Goal: Navigation & Orientation: Understand site structure

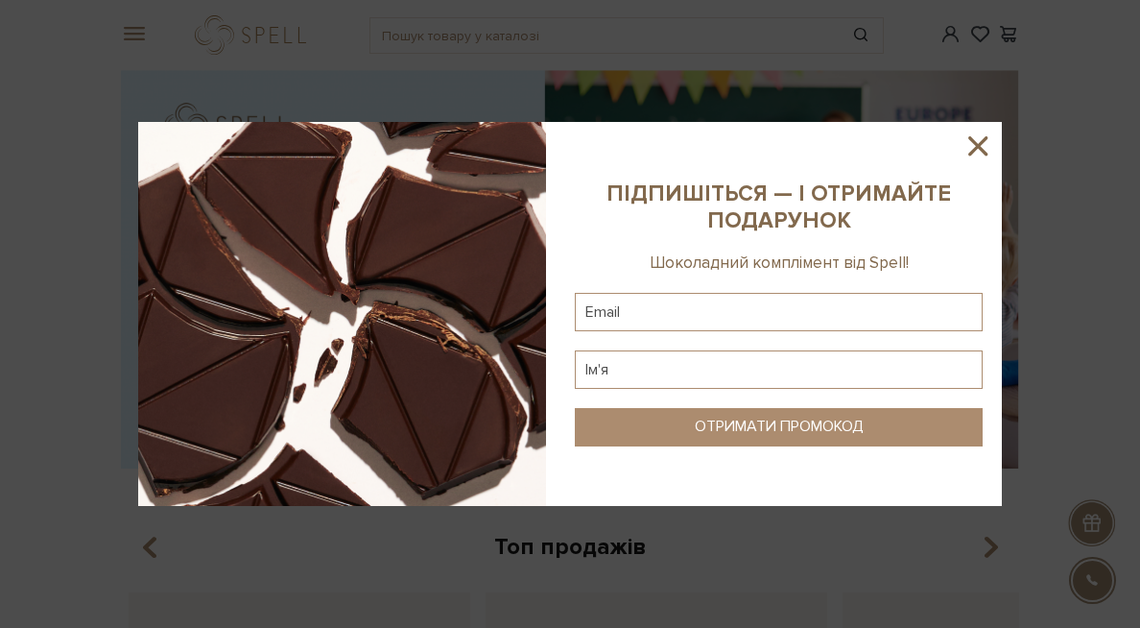
click at [977, 143] on icon at bounding box center [977, 145] width 19 height 19
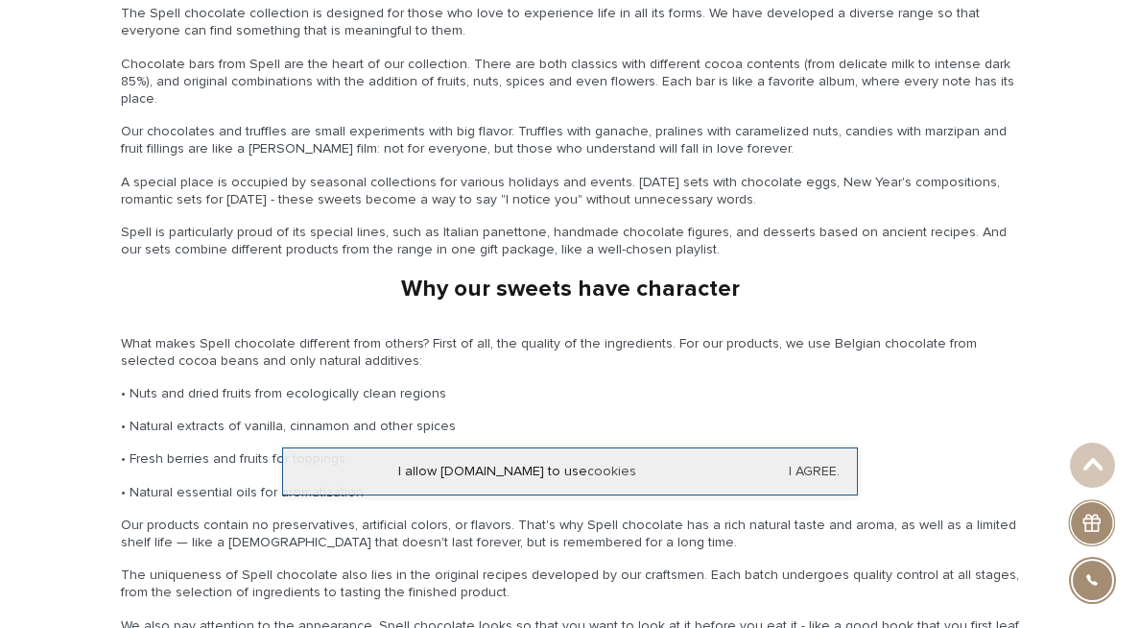
scroll to position [2208, 0]
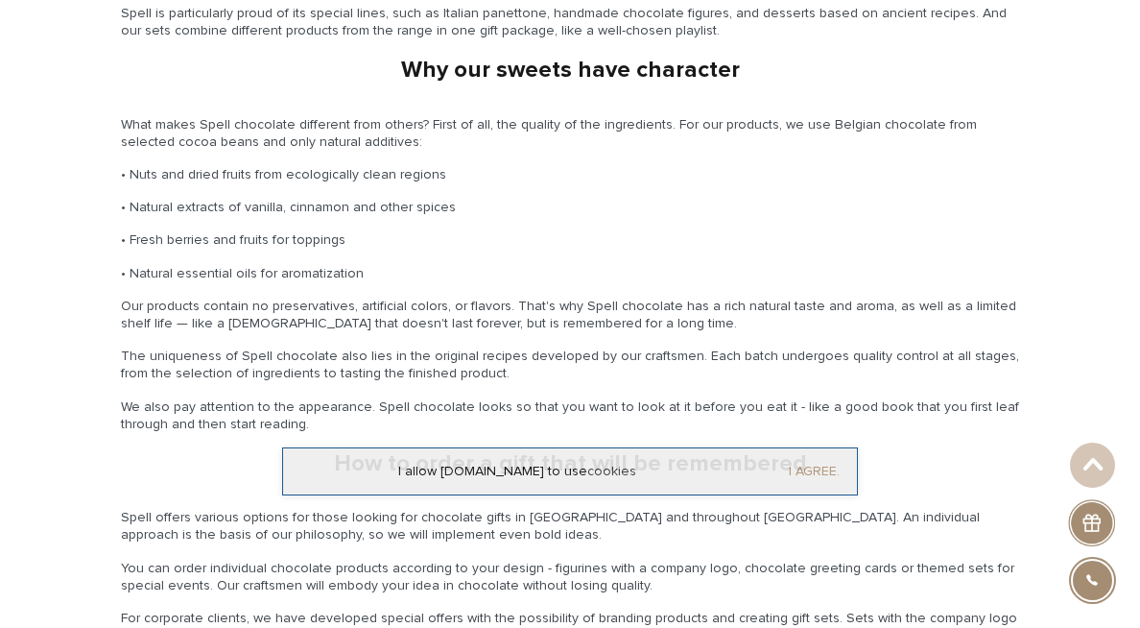
click at [789, 470] on font "I agree." at bounding box center [814, 471] width 51 height 16
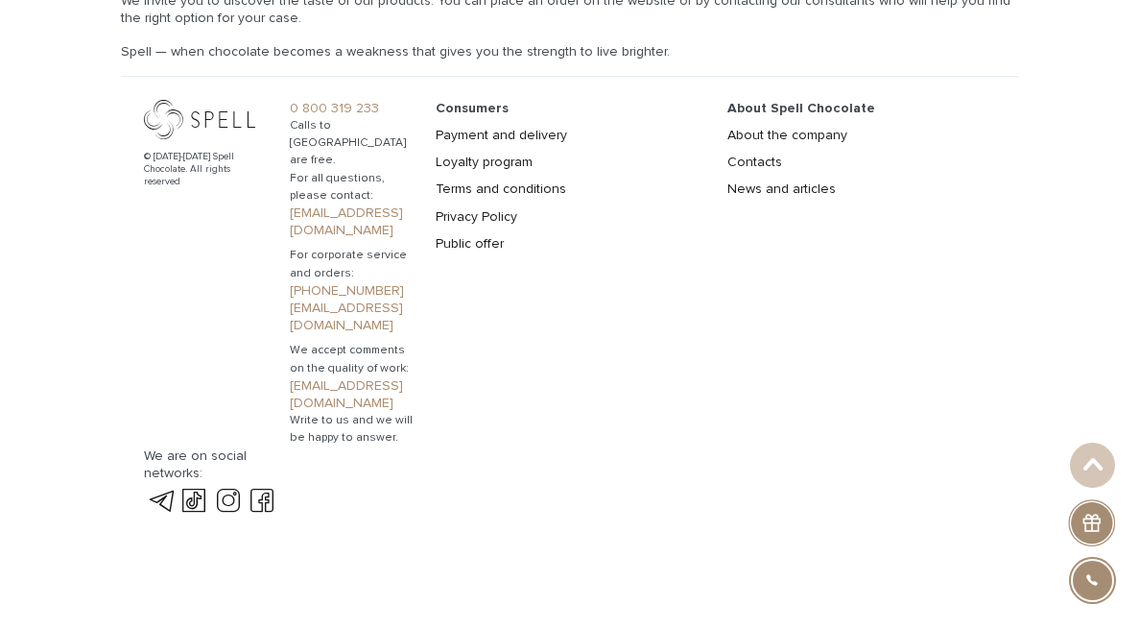
scroll to position [3217, 0]
click at [727, 143] on font "About the company" at bounding box center [787, 135] width 120 height 16
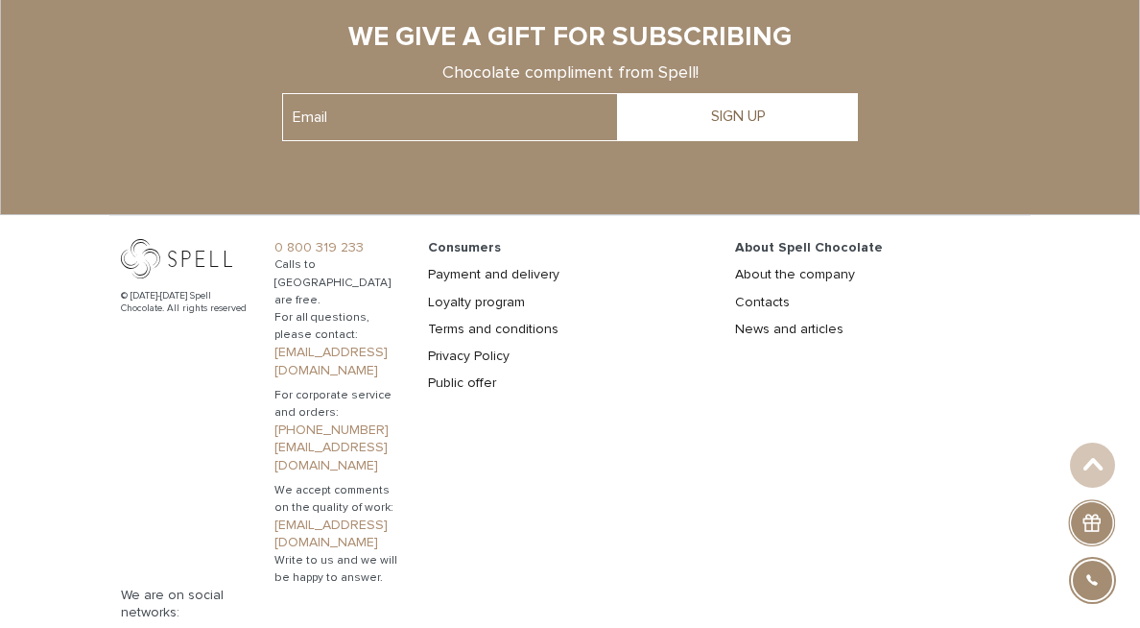
scroll to position [1590, 0]
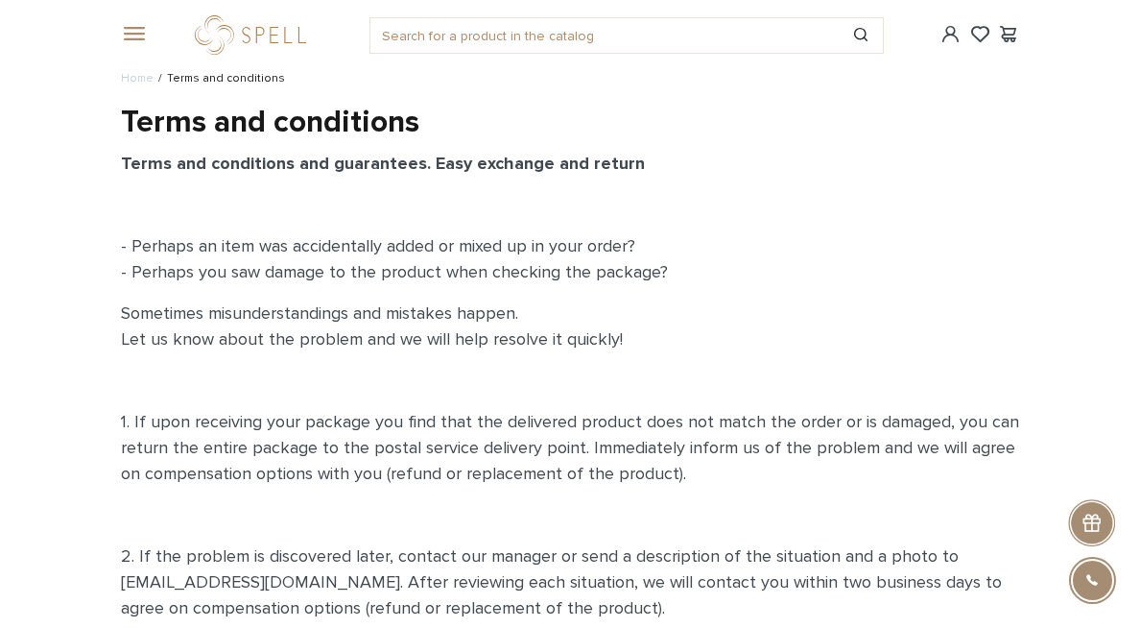
click at [0, 0] on font "About the company" at bounding box center [0, 0] width 0 height 0
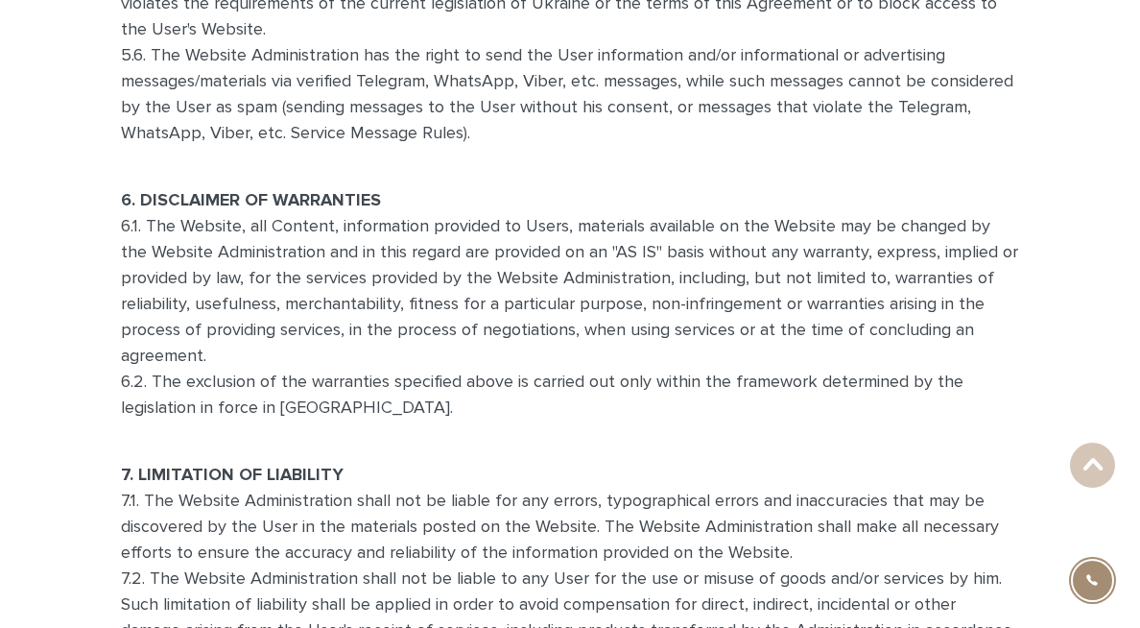
scroll to position [3702, 0]
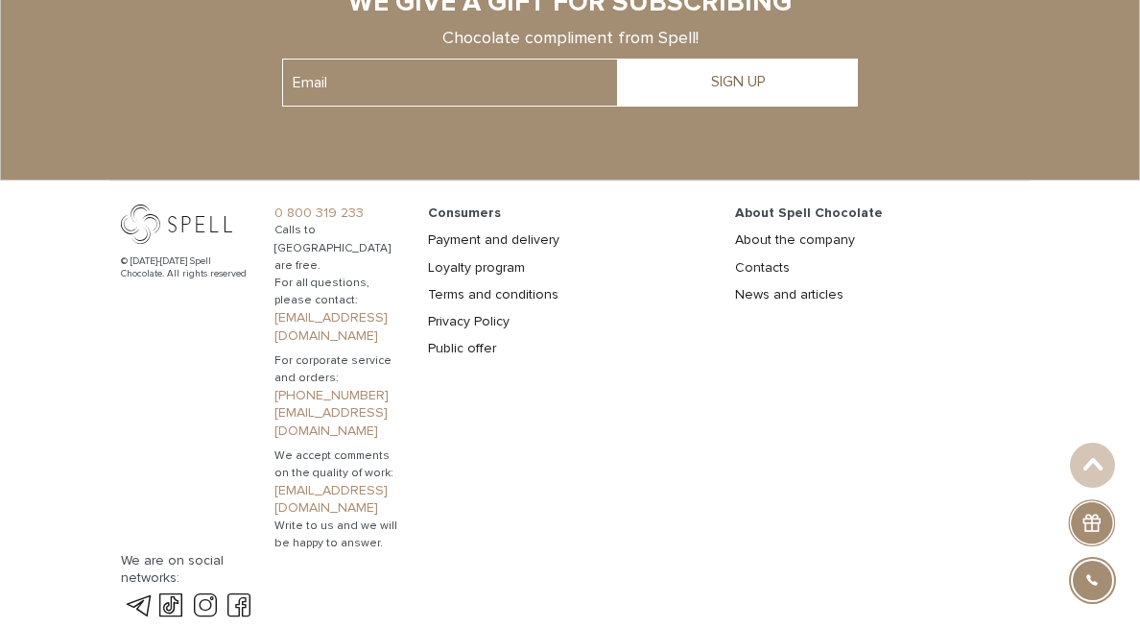
scroll to position [1594, 0]
